Goal: Information Seeking & Learning: Learn about a topic

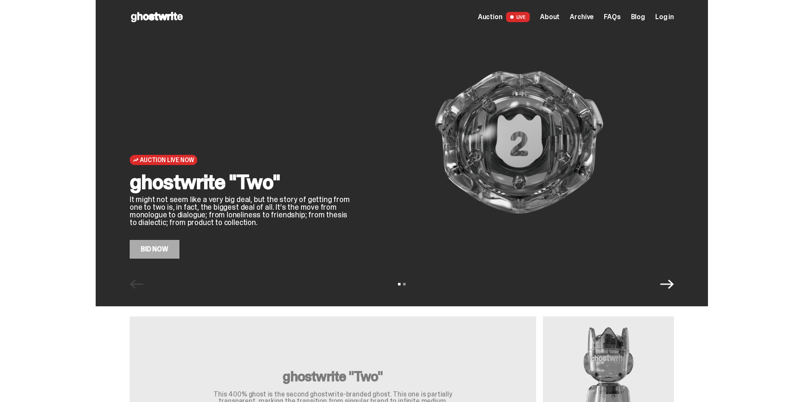
click at [282, 166] on div "Auction Live Now ghostwrite "Two" It might not seem like a very big deal, but t…" at bounding box center [240, 142] width 221 height 232
click at [583, 145] on img at bounding box center [520, 142] width 310 height 232
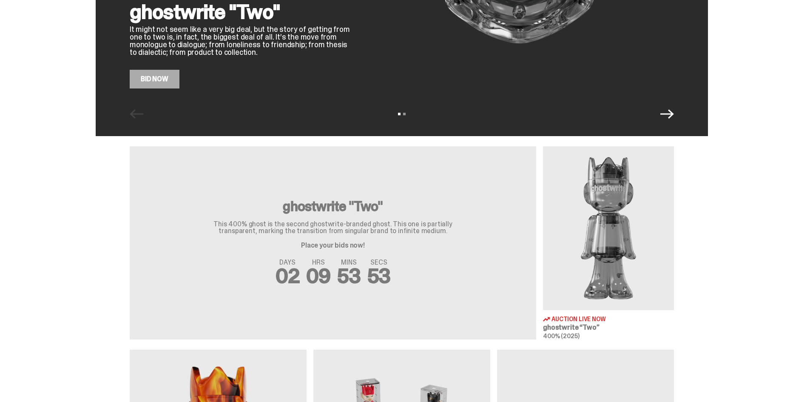
scroll to position [283, 0]
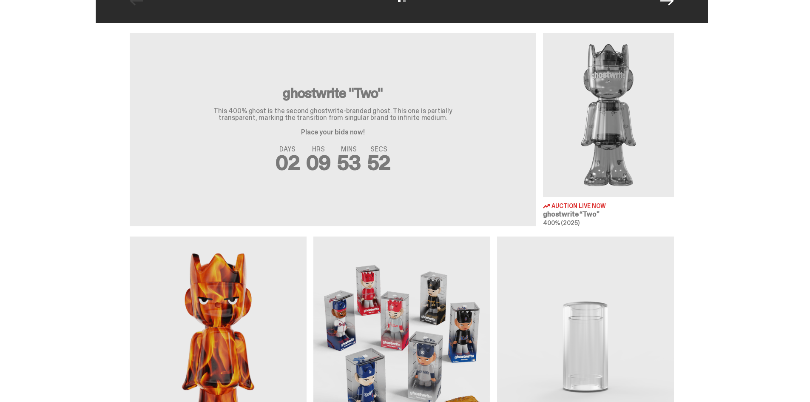
click at [594, 127] on img at bounding box center [608, 115] width 131 height 164
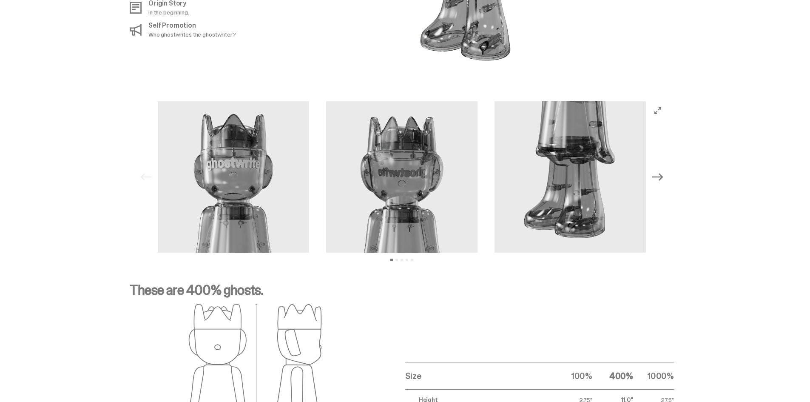
scroll to position [709, 0]
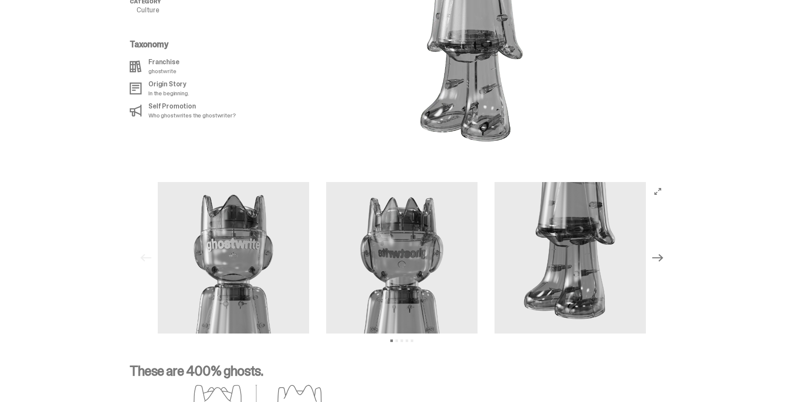
click at [664, 254] on icon "Next" at bounding box center [658, 258] width 11 height 8
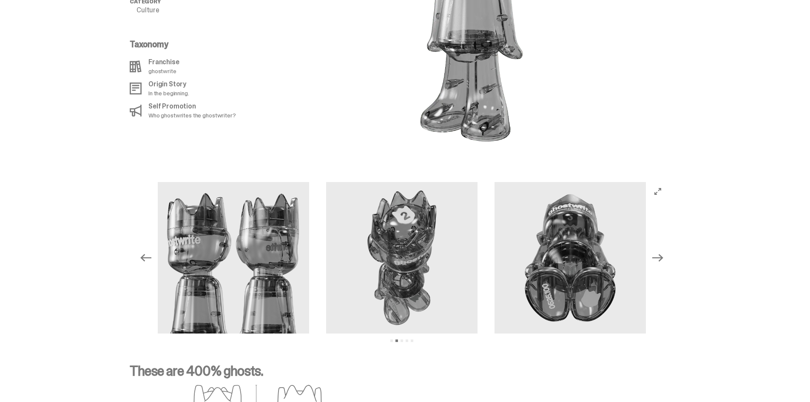
click at [664, 254] on icon "Next" at bounding box center [658, 258] width 11 height 8
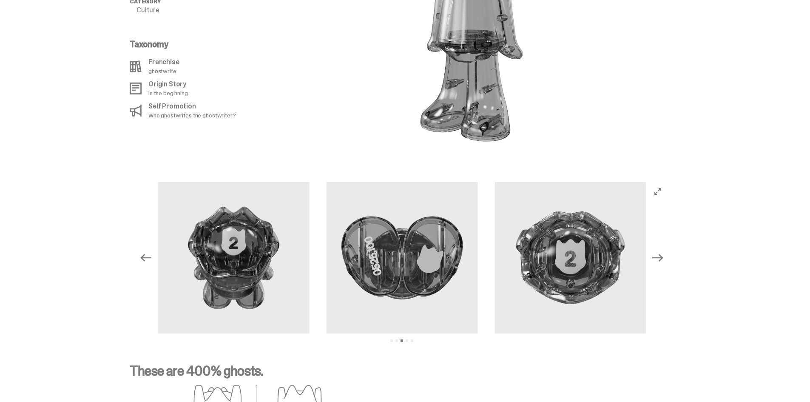
click at [664, 254] on icon "Next" at bounding box center [658, 258] width 11 height 8
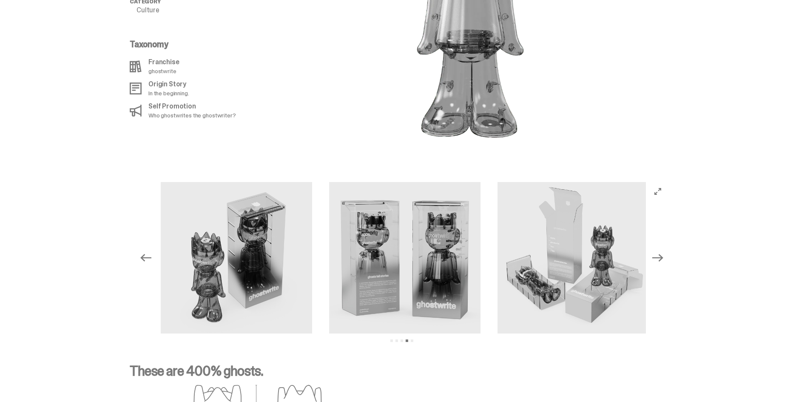
click at [109, 239] on div "Previous Next View slide 1 View slide 2 View slide 3 View slide 4 View slide 5" at bounding box center [402, 258] width 804 height 172
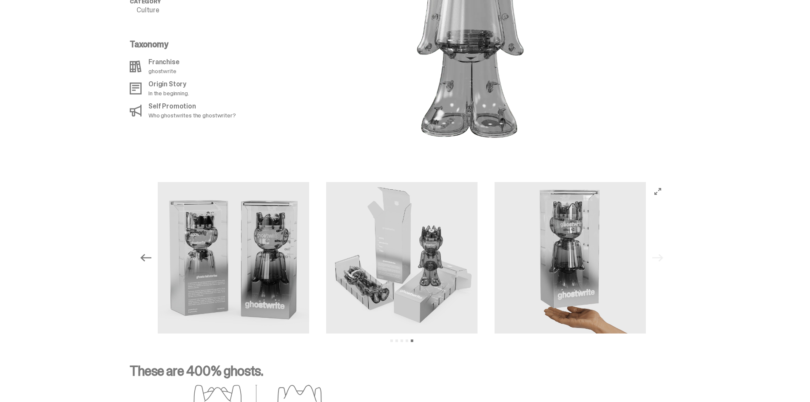
scroll to position [851, 0]
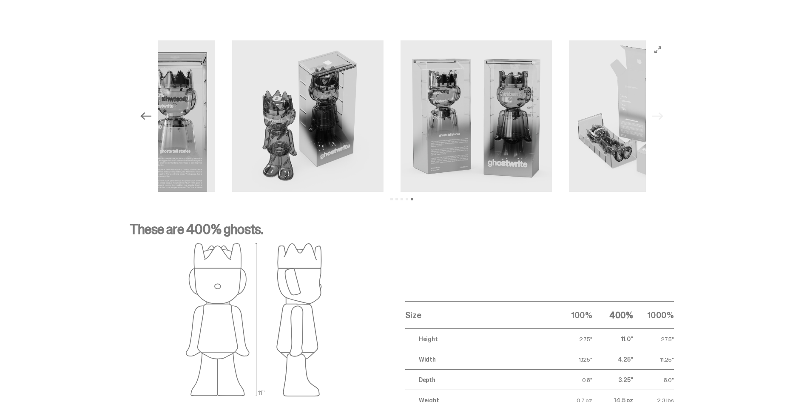
click at [702, 130] on div "Previous Next View slide 1 View slide 2 View slide 3 View slide 4 View slide 5" at bounding box center [402, 116] width 804 height 172
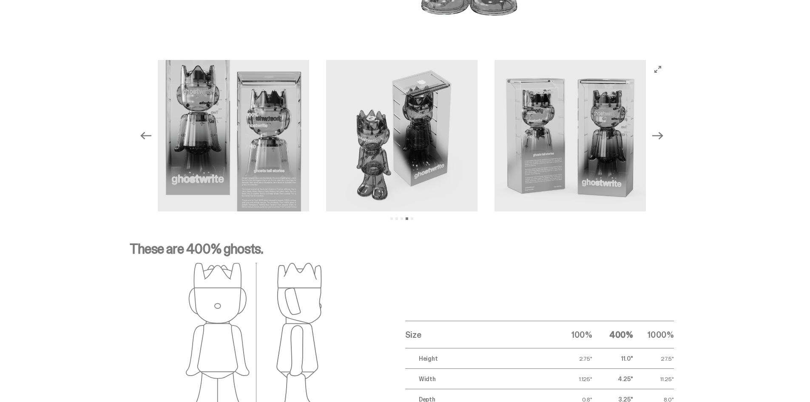
scroll to position [829, 0]
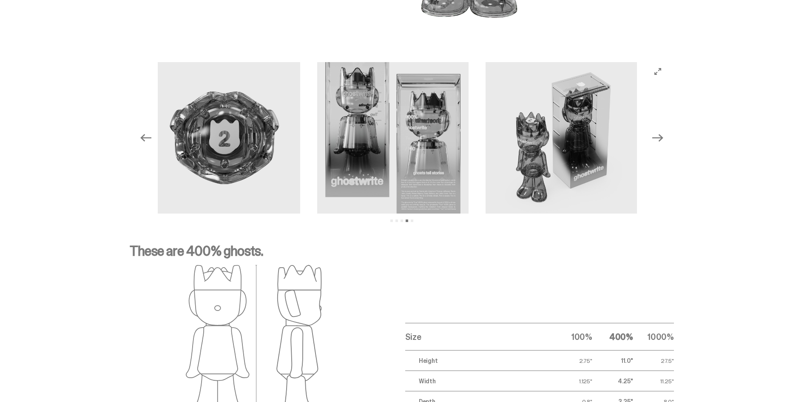
click at [571, 174] on img at bounding box center [561, 137] width 151 height 151
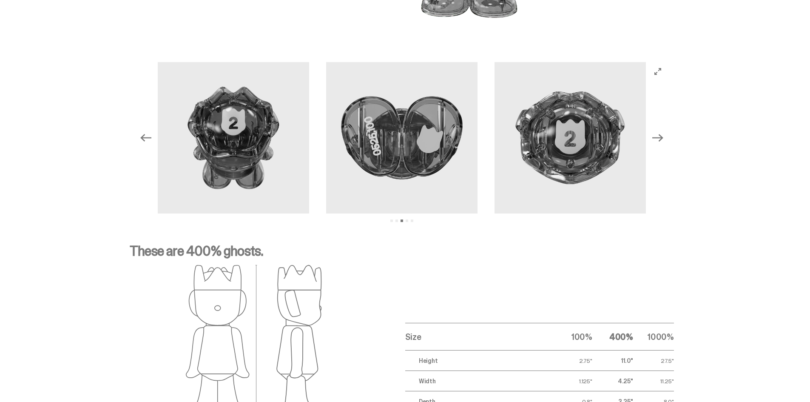
click at [495, 189] on img at bounding box center [570, 137] width 151 height 151
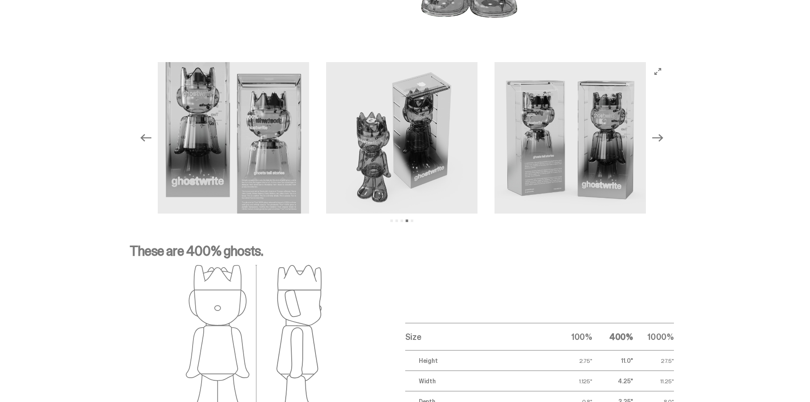
click at [326, 186] on img at bounding box center [401, 137] width 151 height 151
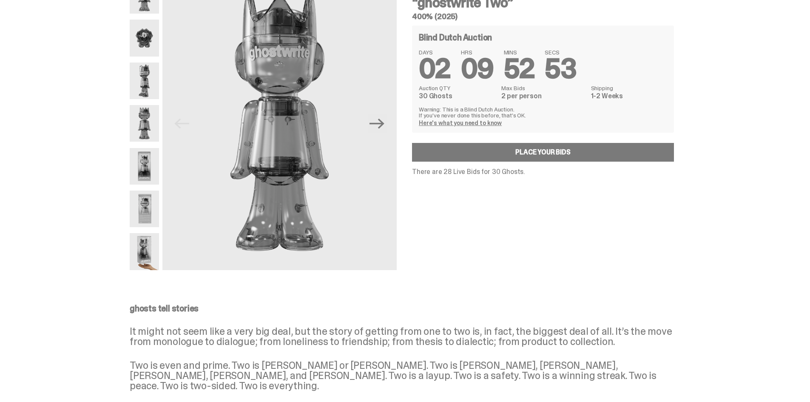
scroll to position [0, 0]
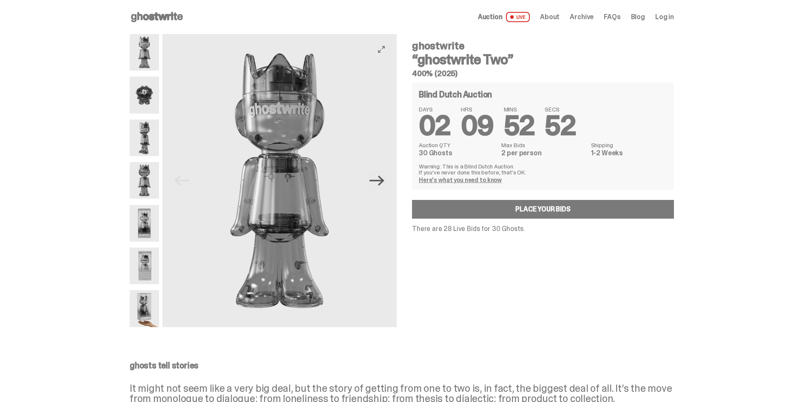
click at [379, 180] on icon "Next" at bounding box center [377, 180] width 15 height 15
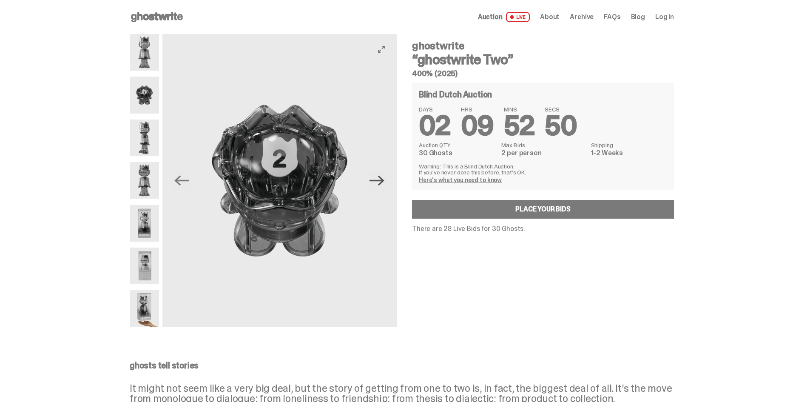
click at [378, 180] on icon "Next" at bounding box center [377, 180] width 15 height 15
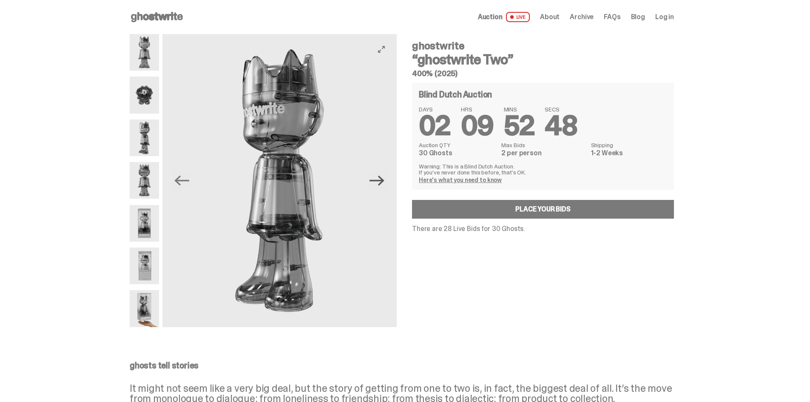
click at [378, 180] on icon "Next" at bounding box center [377, 180] width 15 height 15
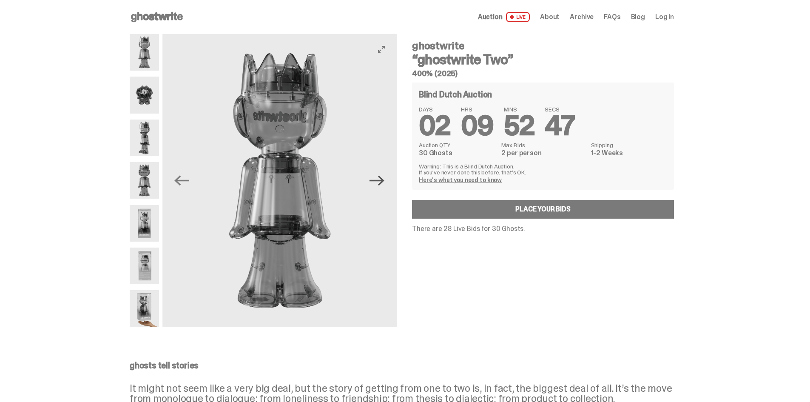
click at [378, 180] on icon "Next" at bounding box center [377, 180] width 15 height 15
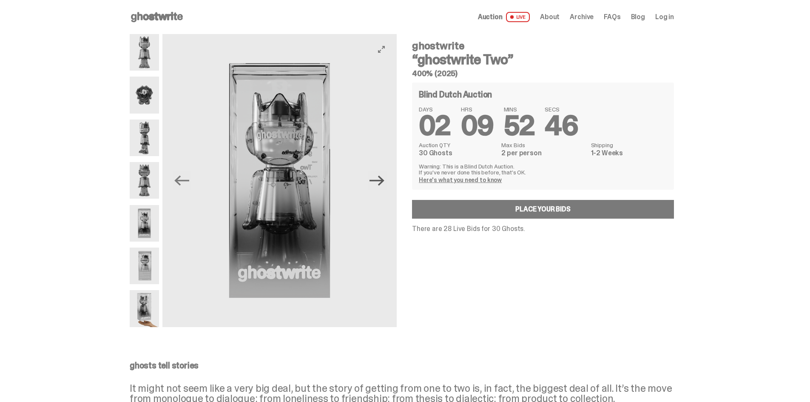
click at [378, 180] on icon "Next" at bounding box center [377, 180] width 15 height 15
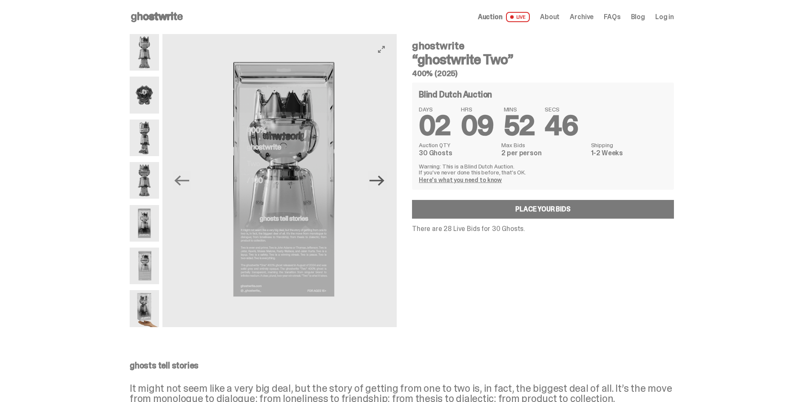
click at [378, 180] on icon "Next" at bounding box center [377, 180] width 15 height 15
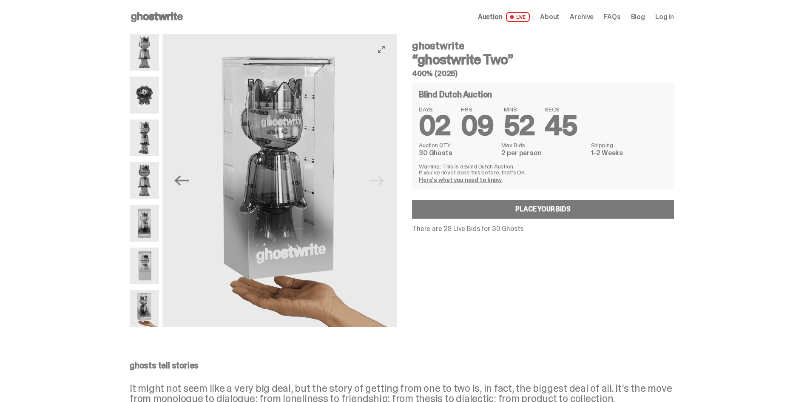
click at [378, 180] on img at bounding box center [280, 180] width 234 height 293
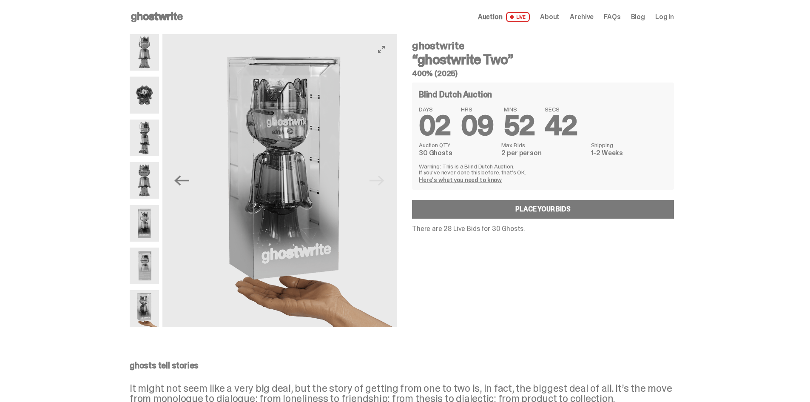
click at [272, 187] on img at bounding box center [285, 180] width 234 height 293
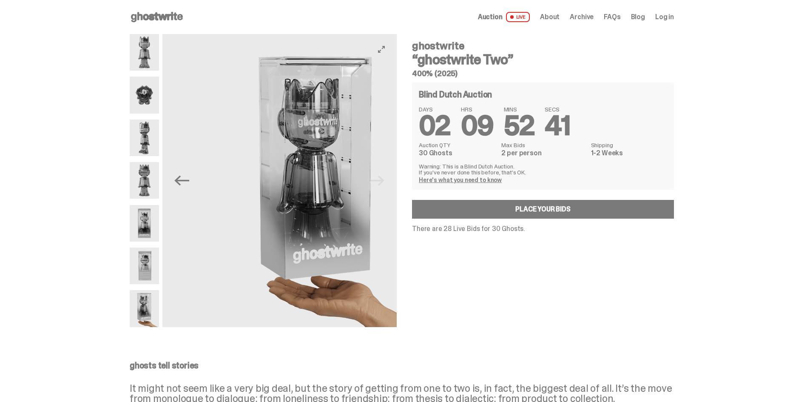
click at [402, 189] on div "Previous Next" at bounding box center [266, 180] width 272 height 293
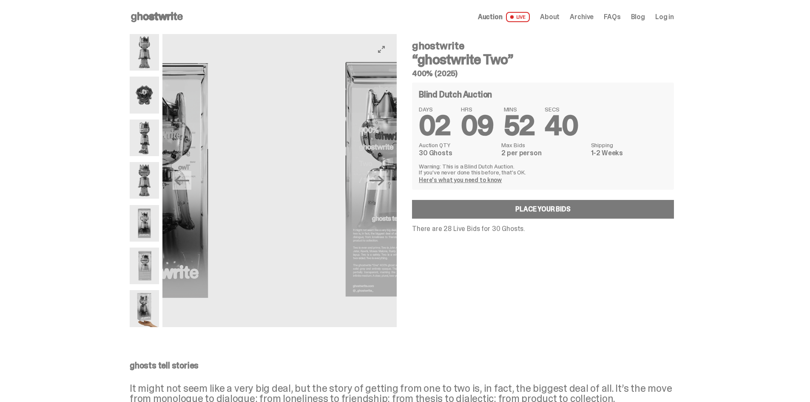
click at [471, 181] on div "Previous Next ghostwrite “ghostwrite Two” 400% (2025) Blind Dutch Auction DAYS …" at bounding box center [402, 189] width 544 height 310
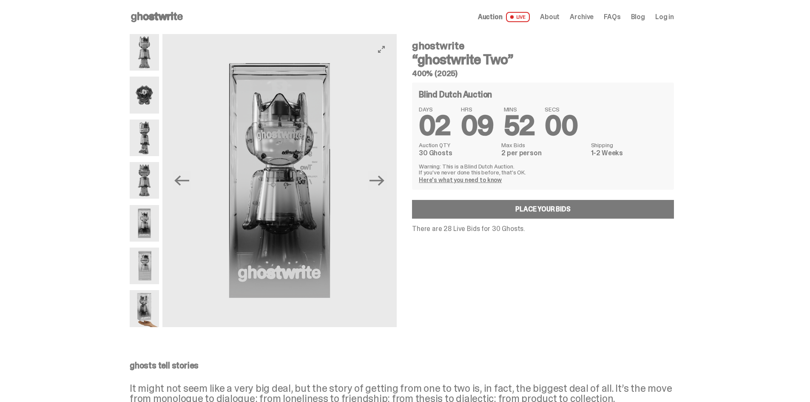
click at [387, 185] on button "Next" at bounding box center [377, 180] width 19 height 19
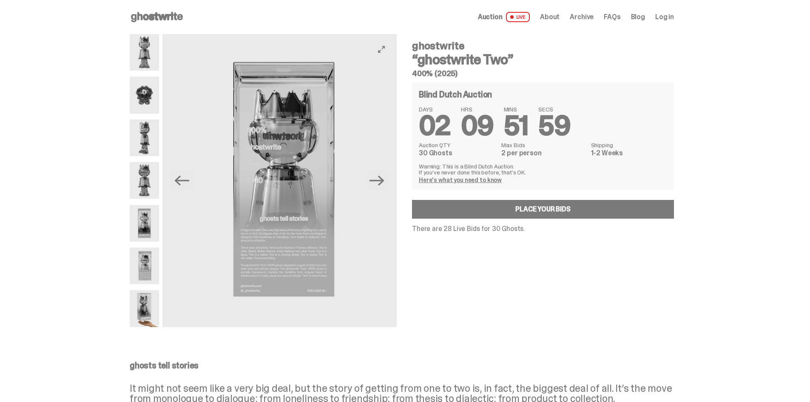
click at [387, 185] on button "Next" at bounding box center [377, 180] width 19 height 19
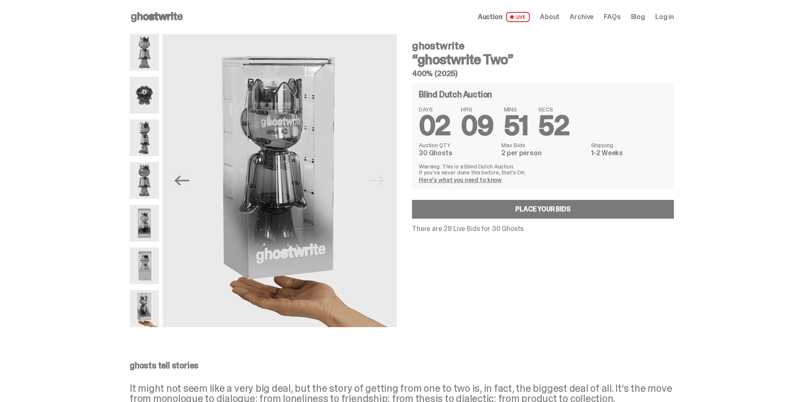
click at [153, 63] on img at bounding box center [144, 52] width 29 height 37
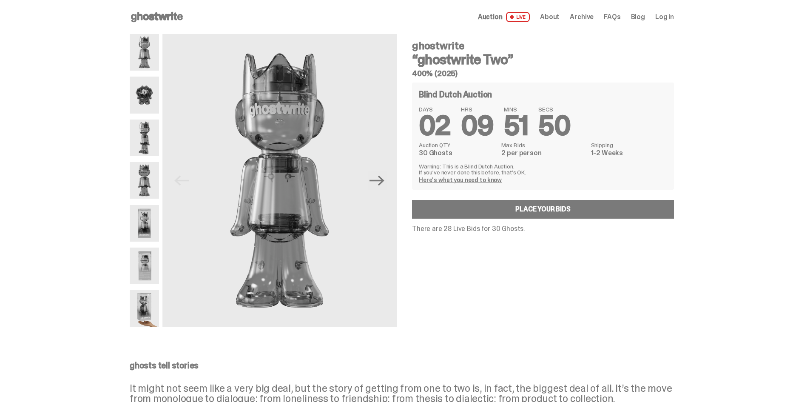
click at [151, 94] on img at bounding box center [144, 95] width 29 height 37
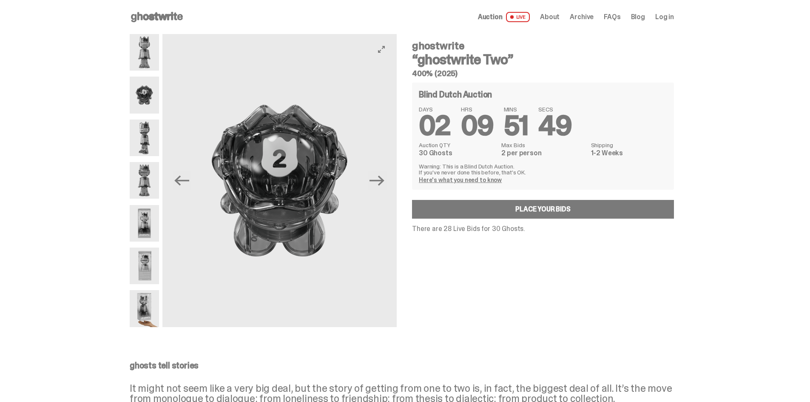
click at [282, 152] on img at bounding box center [279, 180] width 234 height 293
click at [387, 48] on button "View full-screen" at bounding box center [381, 49] width 10 height 10
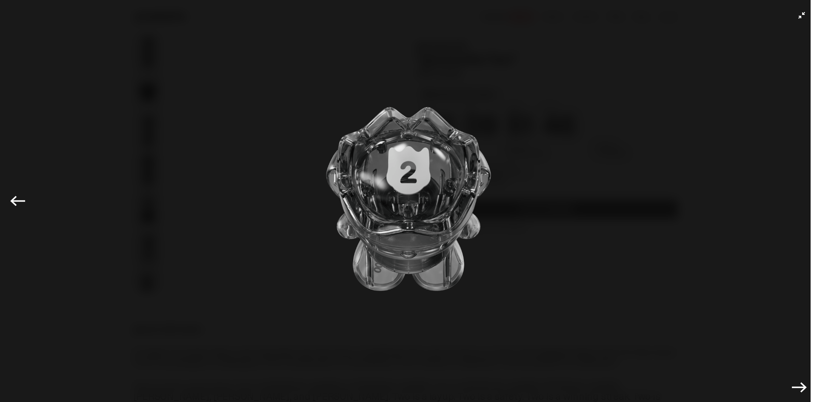
click at [567, 144] on img at bounding box center [408, 198] width 774 height 355
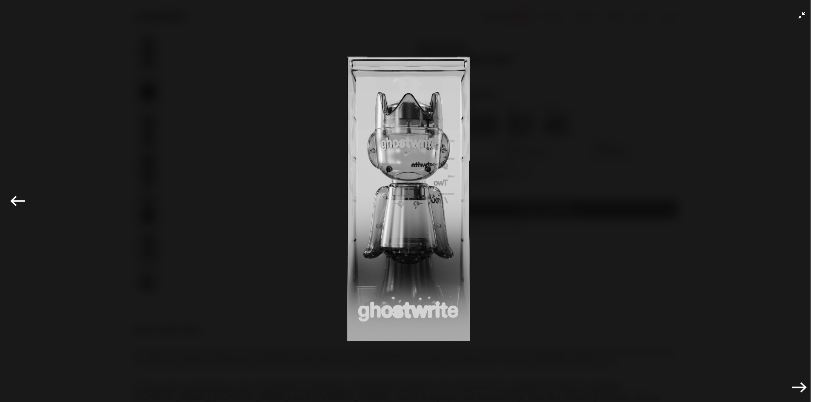
click at [799, 15] on button "Exit full-screen" at bounding box center [801, 15] width 10 height 10
